Goal: Task Accomplishment & Management: Complete application form

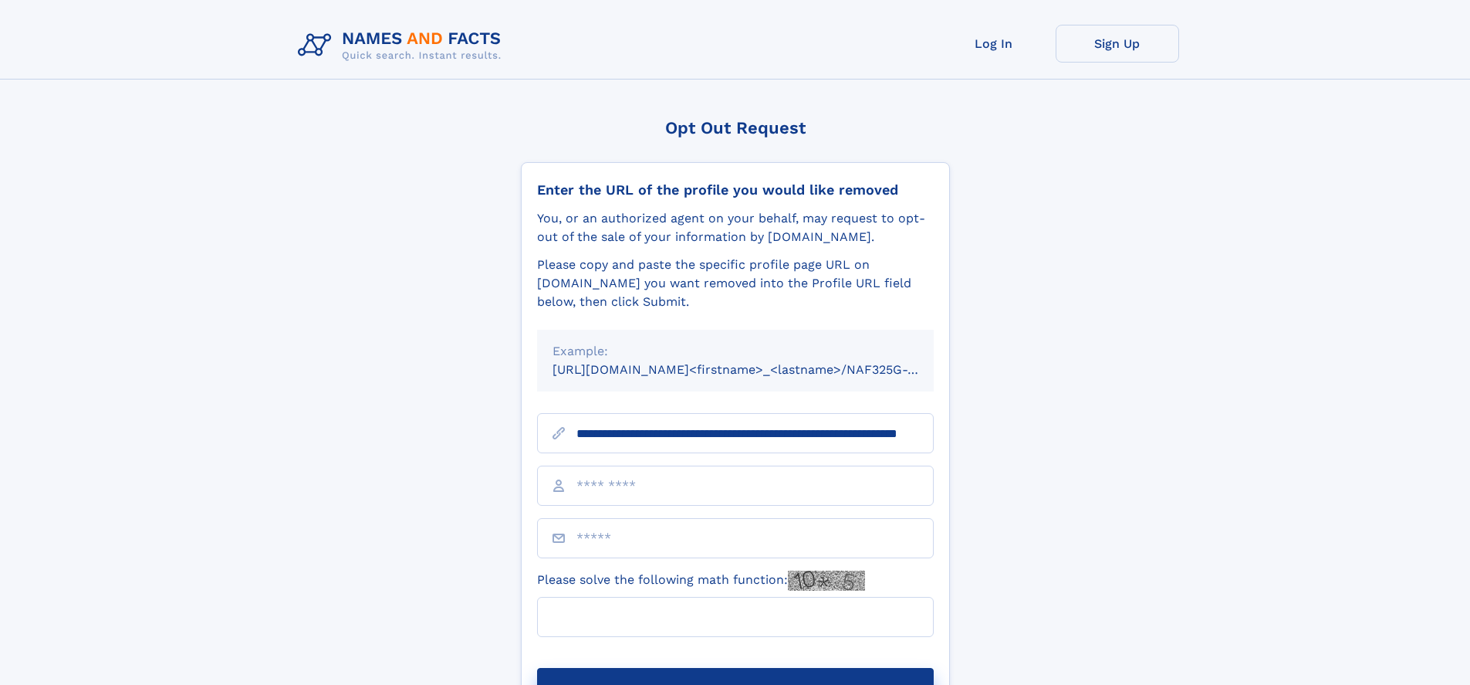
scroll to position [0, 141]
type input "**********"
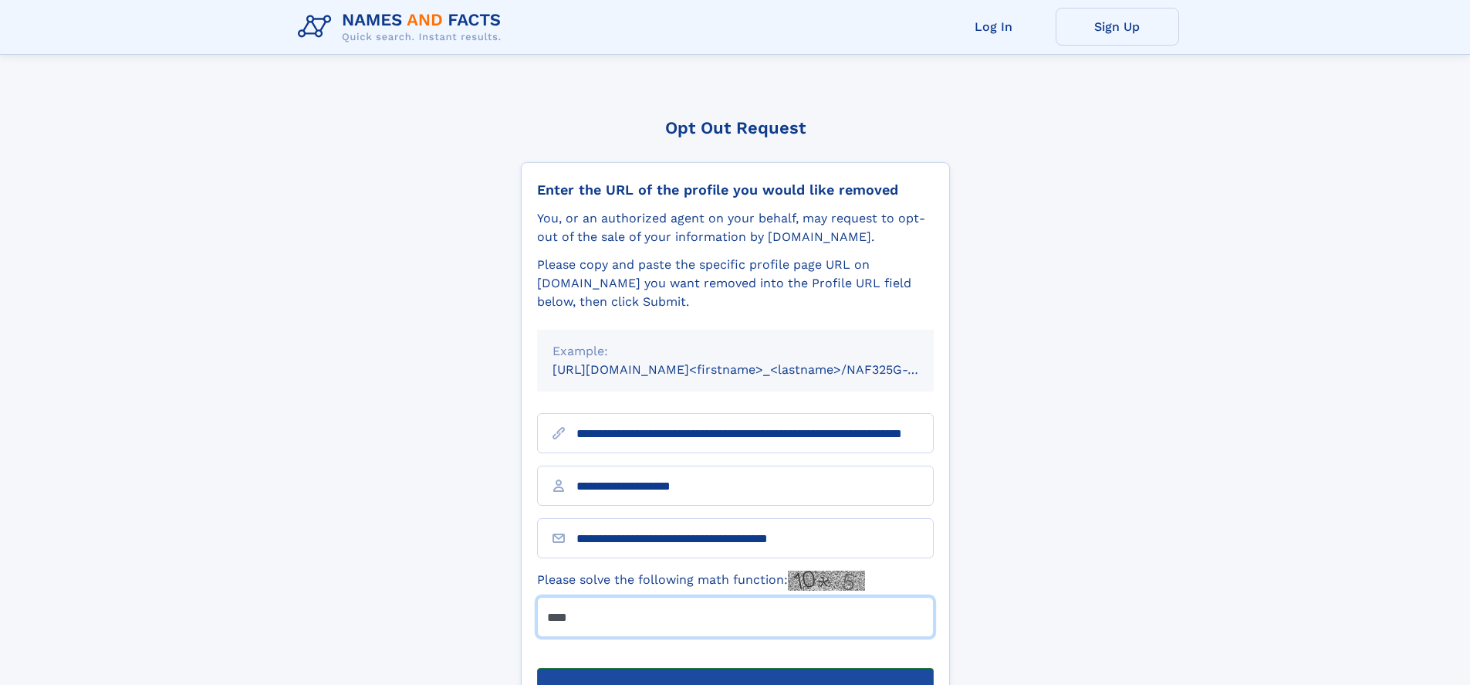
type input "****"
click at [735, 668] on button "Submit Opt Out Request" at bounding box center [735, 692] width 397 height 49
